Goal: Ask a question

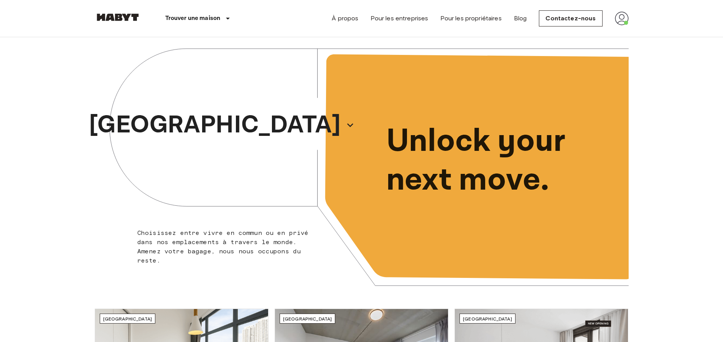
click at [617, 22] on img at bounding box center [622, 19] width 14 height 14
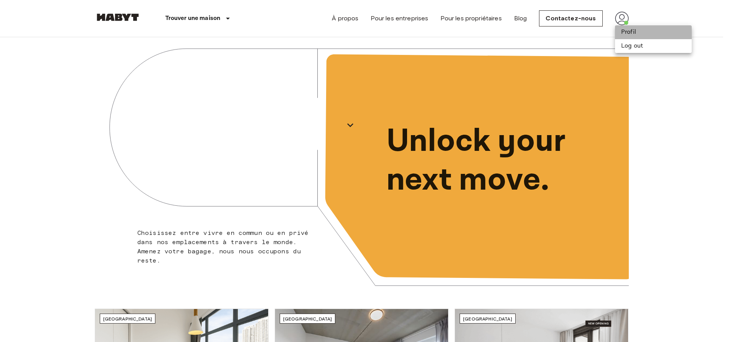
click at [631, 30] on li "Profil" at bounding box center [653, 32] width 77 height 14
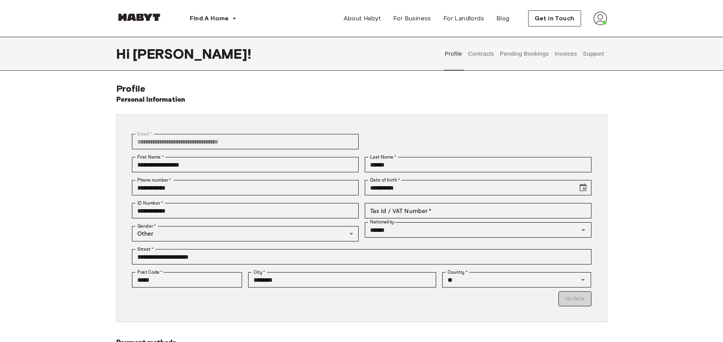
click at [486, 48] on button "Contracts" at bounding box center [481, 54] width 28 height 34
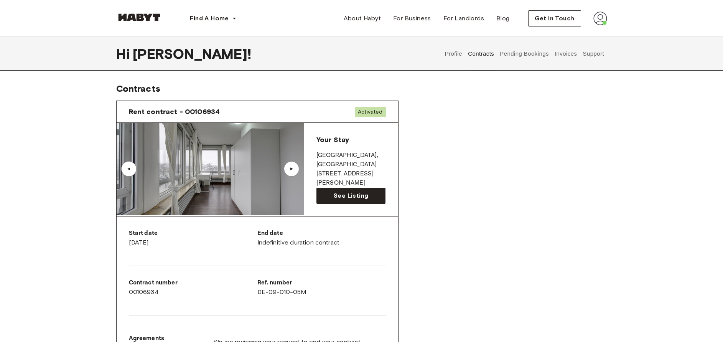
click at [594, 51] on button "Support" at bounding box center [593, 54] width 23 height 34
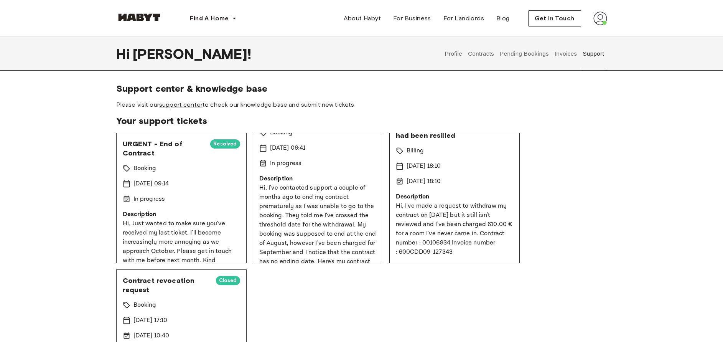
scroll to position [64, 0]
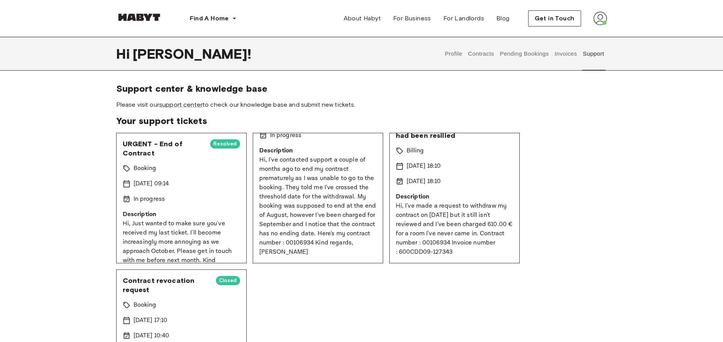
click at [441, 178] on p "[DATE] 18:10" at bounding box center [424, 181] width 35 height 9
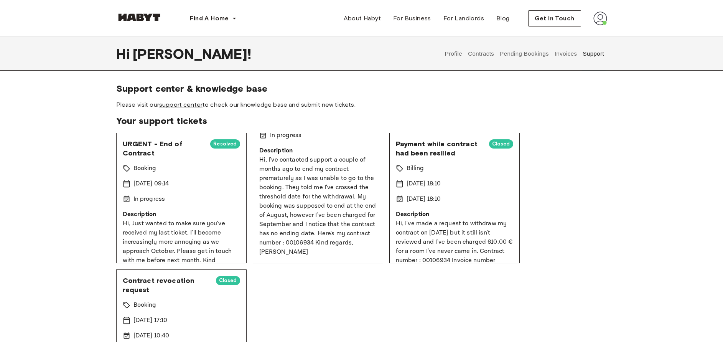
click at [439, 143] on span "Payment while contract had been resilied" at bounding box center [439, 148] width 87 height 18
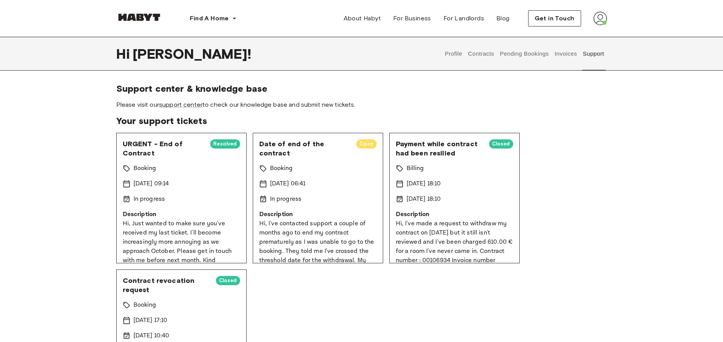
click at [272, 148] on span "Date of end of the contract" at bounding box center [304, 148] width 91 height 18
